Goal: Transaction & Acquisition: Subscribe to service/newsletter

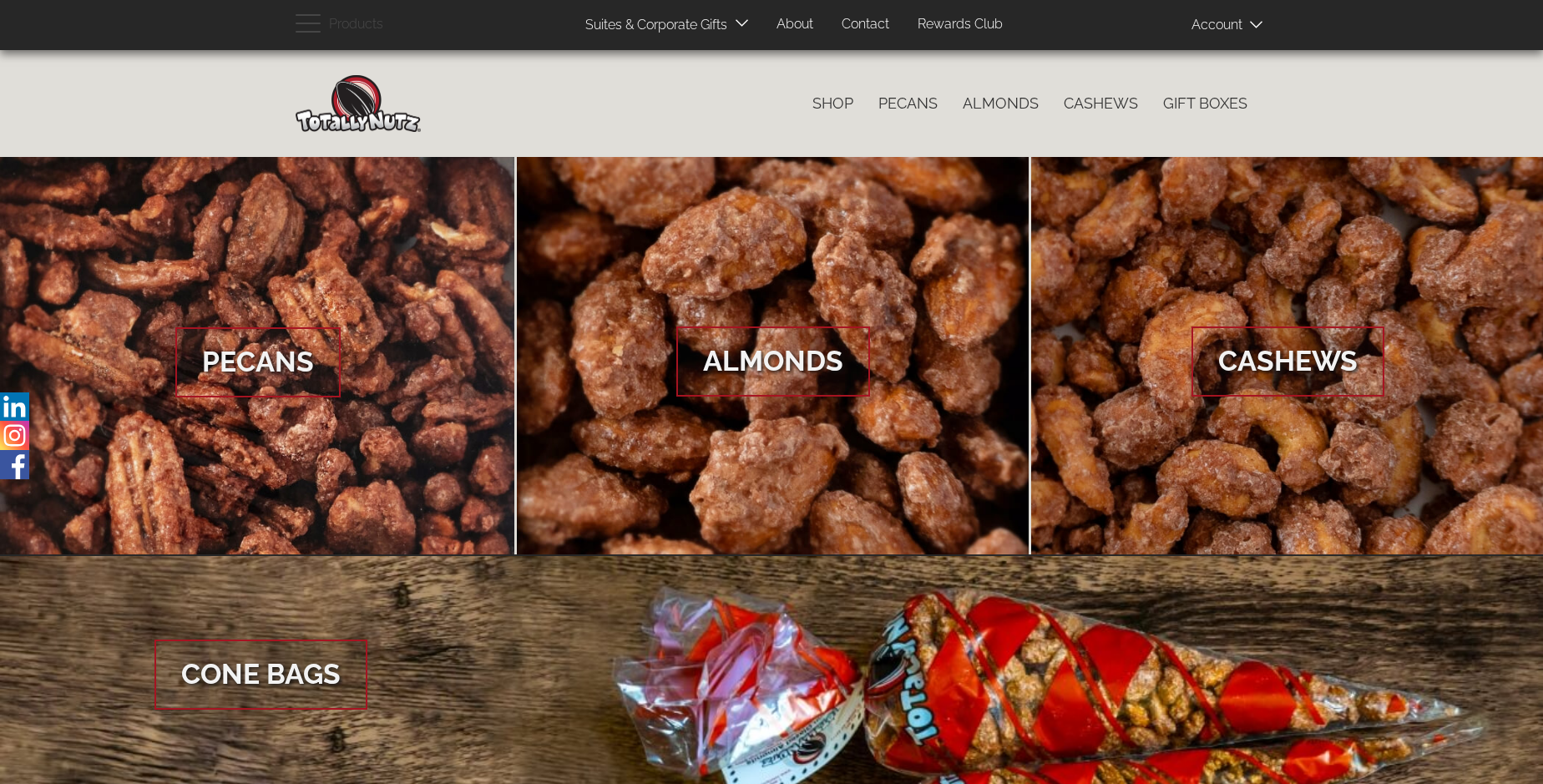
scroll to position [2494, 0]
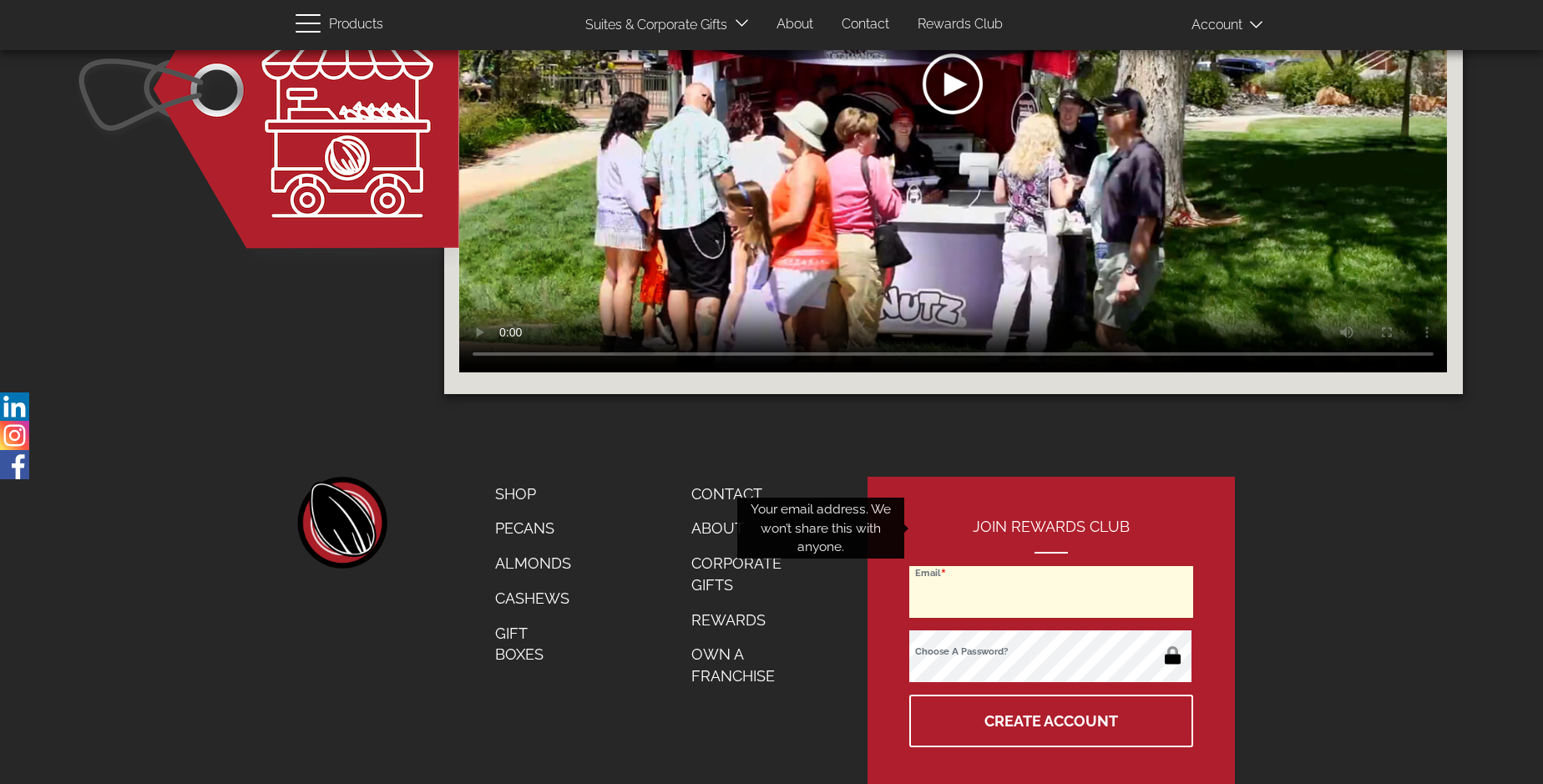
click at [1052, 566] on input "Email" at bounding box center [1052, 591] width 284 height 51
type input "[EMAIL_ADDRESS][DOMAIN_NAME]"
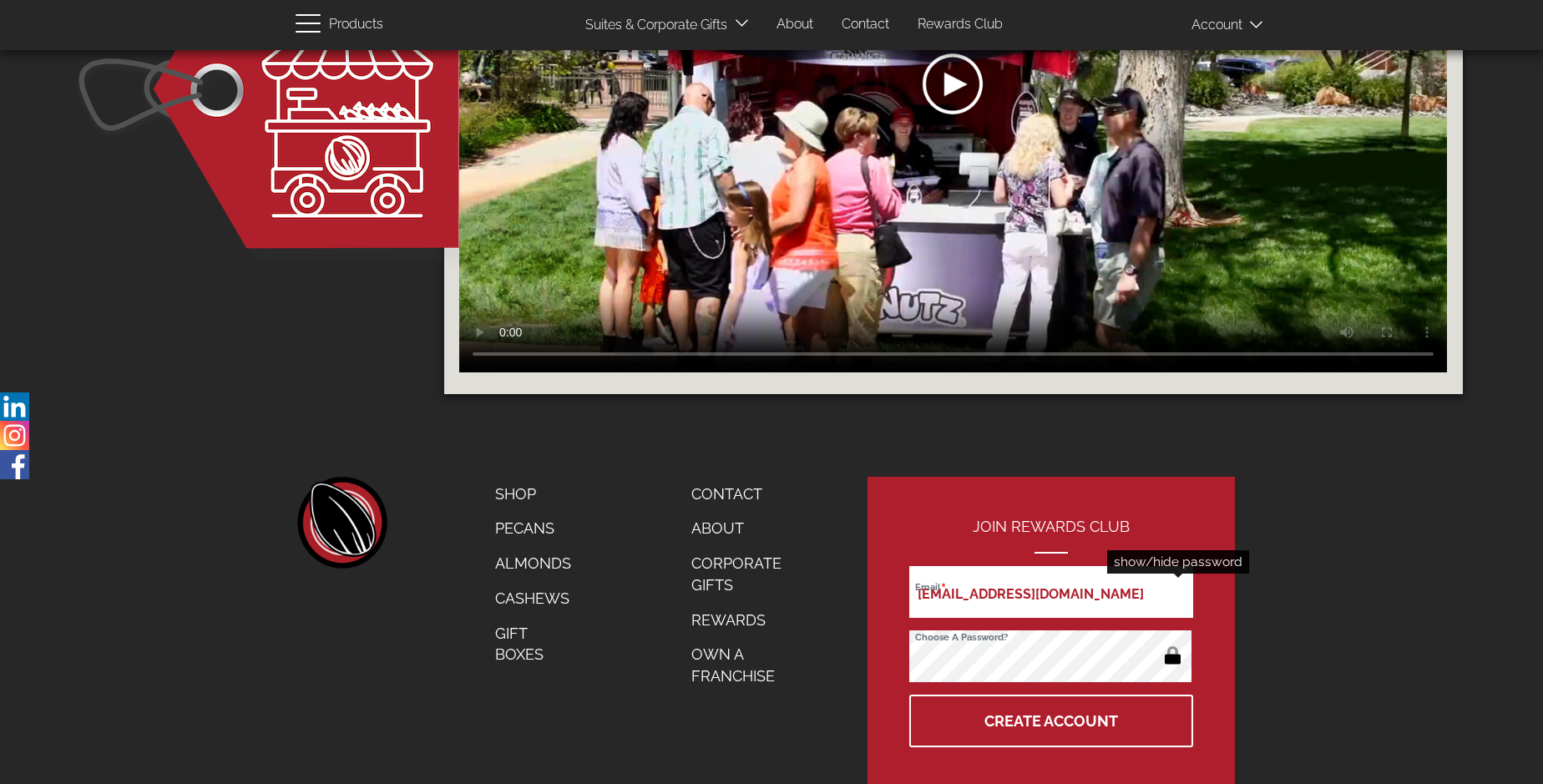
click at [1172, 644] on button "button" at bounding box center [1172, 656] width 33 height 27
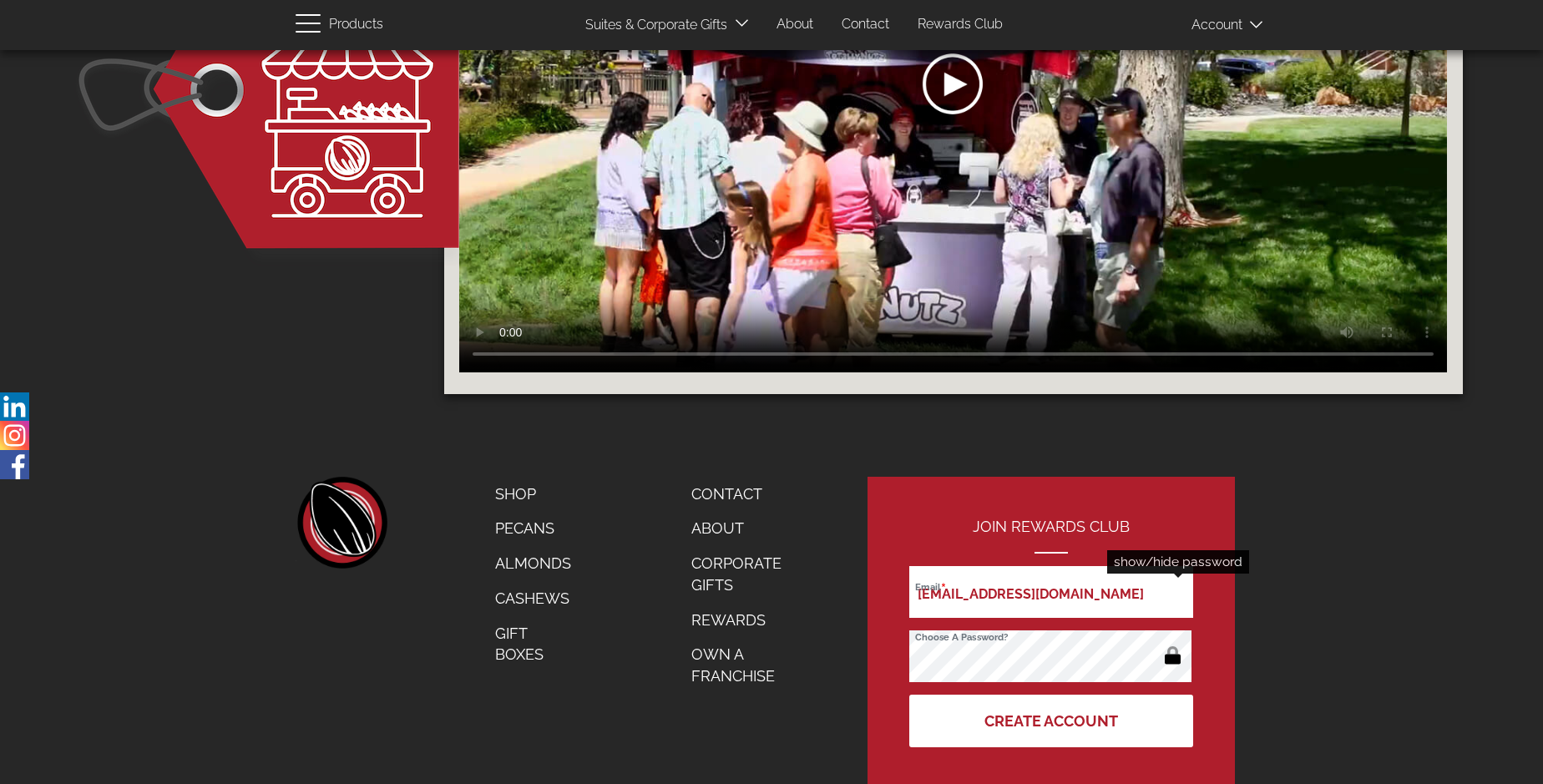
click at [1052, 694] on button "Create Account" at bounding box center [1052, 720] width 284 height 52
